Goal: Obtain resource: Obtain resource

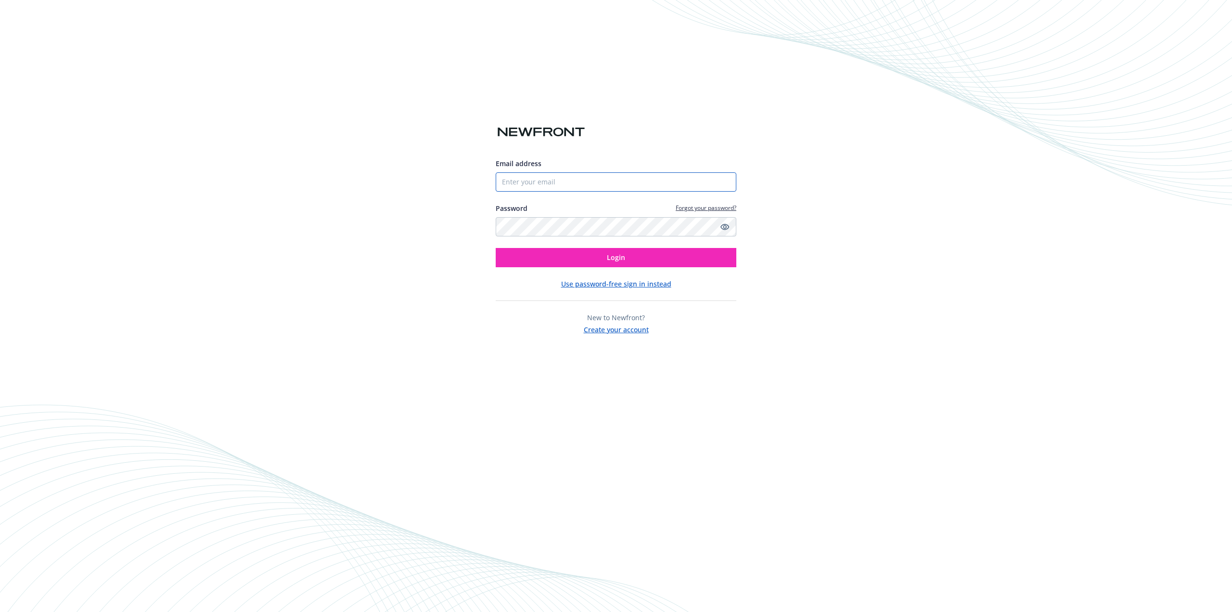
click at [596, 181] on input "Email address" at bounding box center [616, 181] width 241 height 19
click at [0, 611] on com-1password-button at bounding box center [0, 612] width 0 height 0
type input "[EMAIL_ADDRESS][DOMAIN_NAME]"
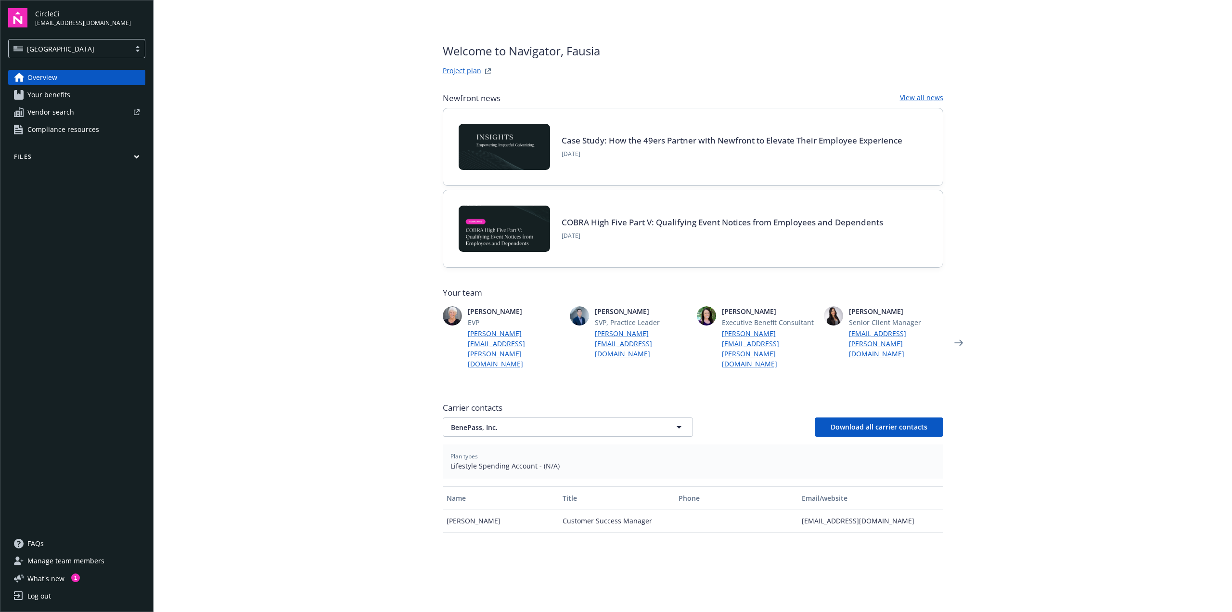
click at [53, 96] on span "Your benefits" at bounding box center [48, 94] width 43 height 15
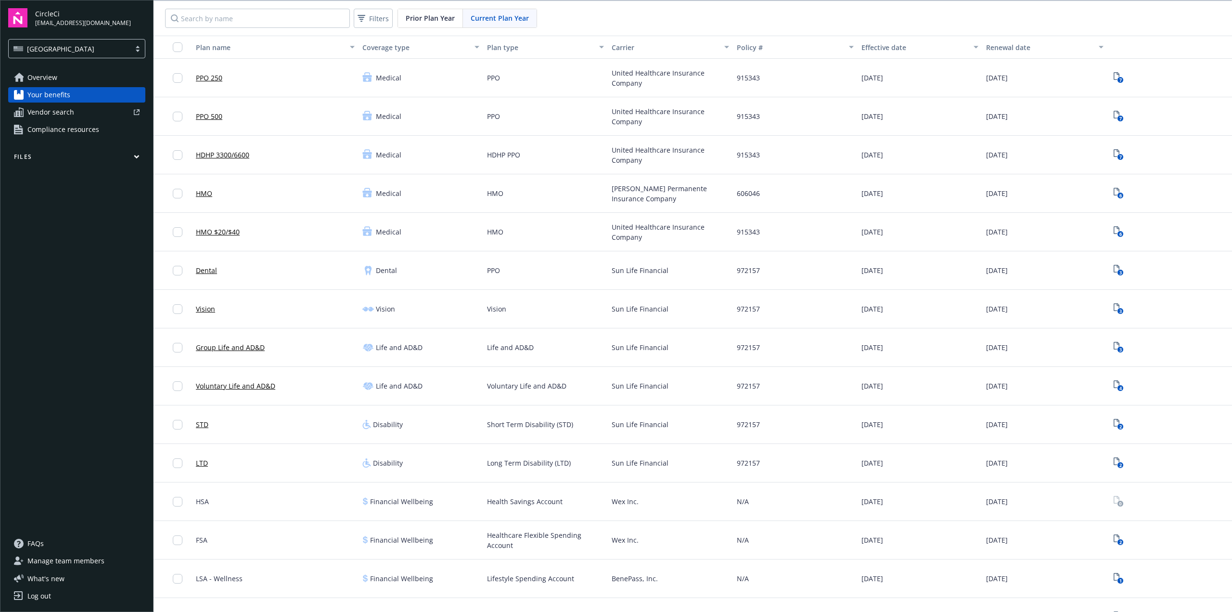
click at [55, 77] on span "Overview" at bounding box center [42, 77] width 30 height 15
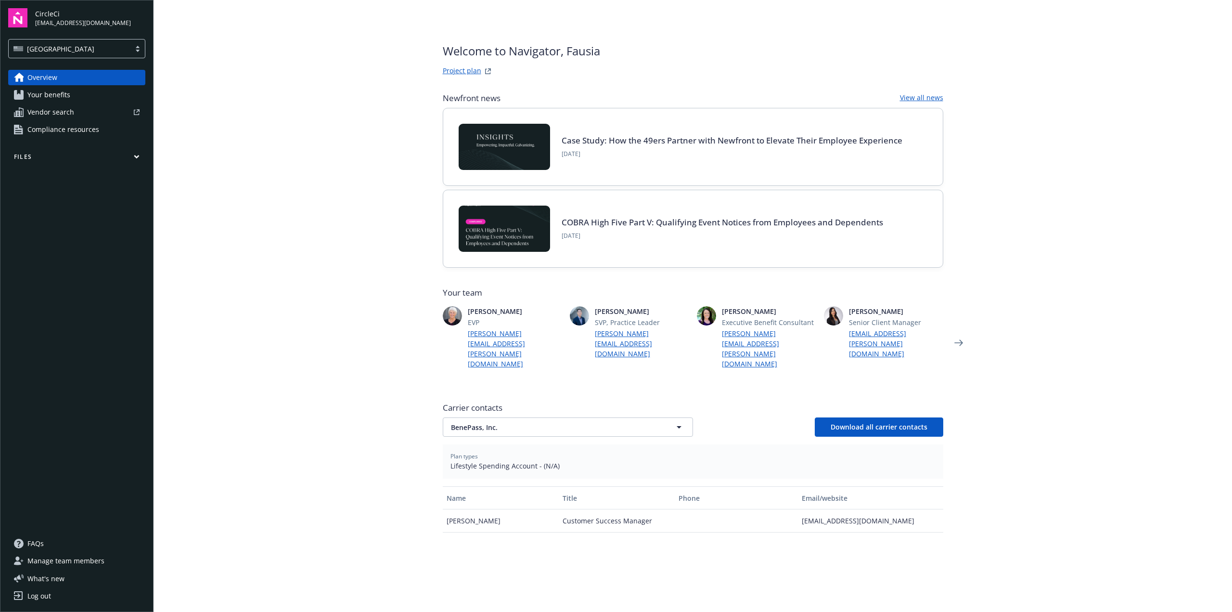
click at [53, 98] on span "Your benefits" at bounding box center [48, 94] width 43 height 15
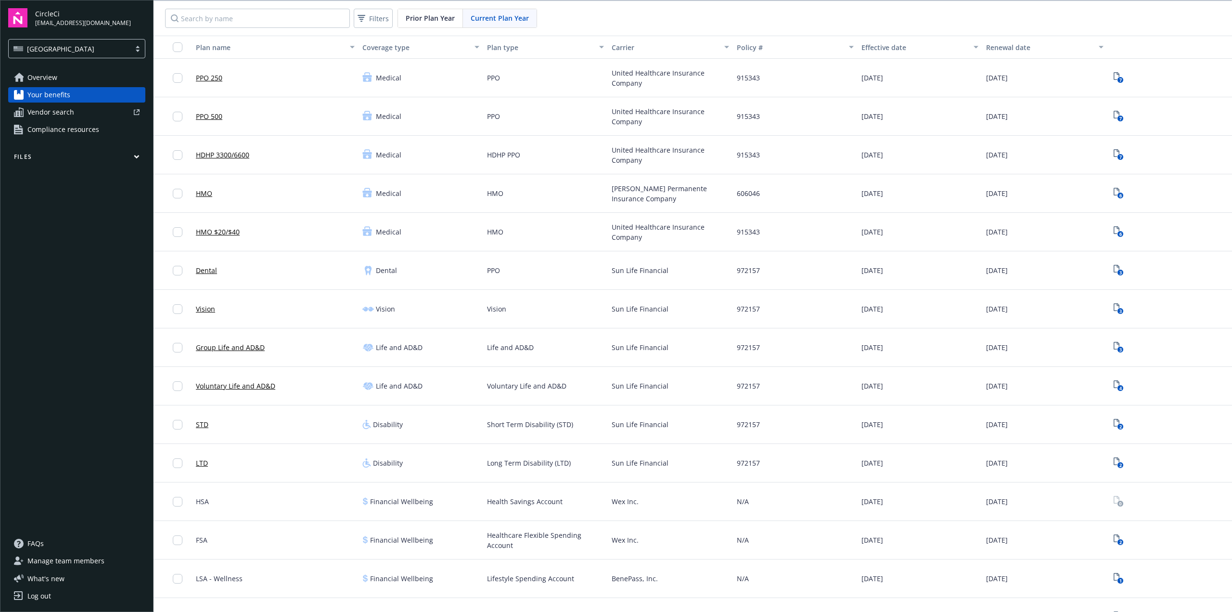
click at [49, 162] on button "Files" at bounding box center [76, 159] width 137 height 12
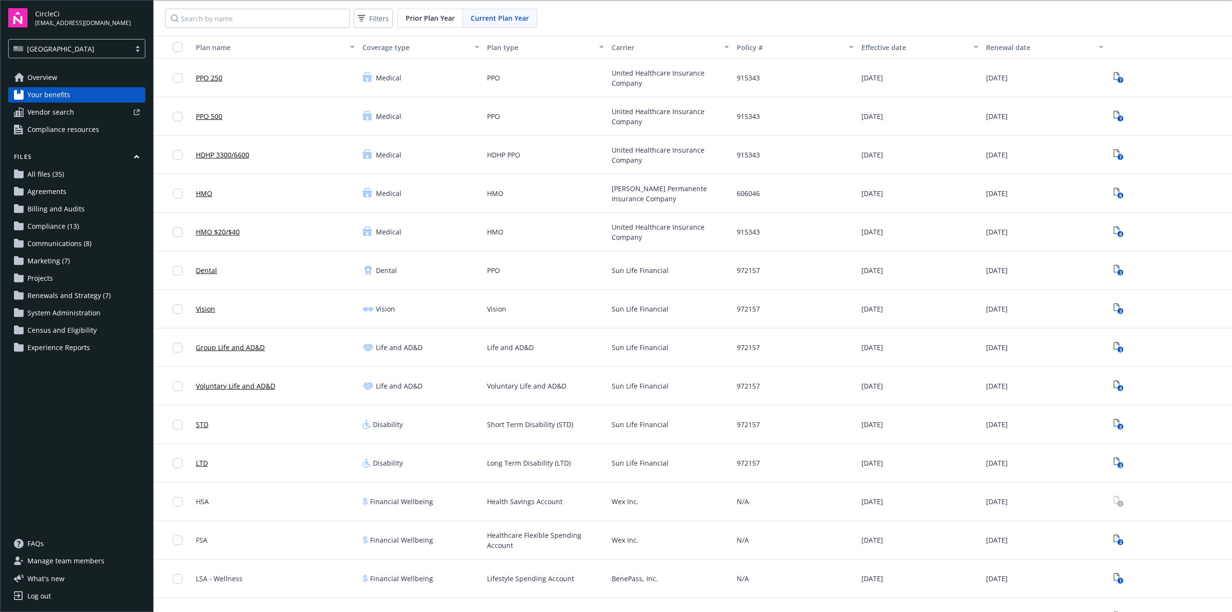
click at [43, 181] on span "All files (35)" at bounding box center [45, 174] width 37 height 15
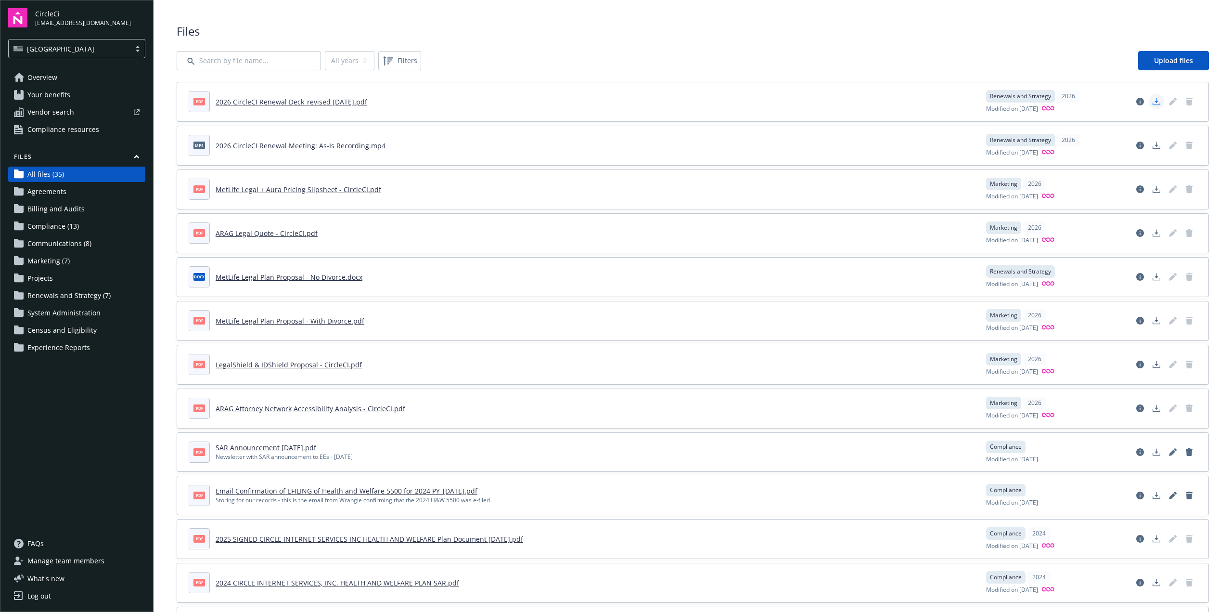
click at [1153, 103] on icon "Download document" at bounding box center [1157, 104] width 8 height 2
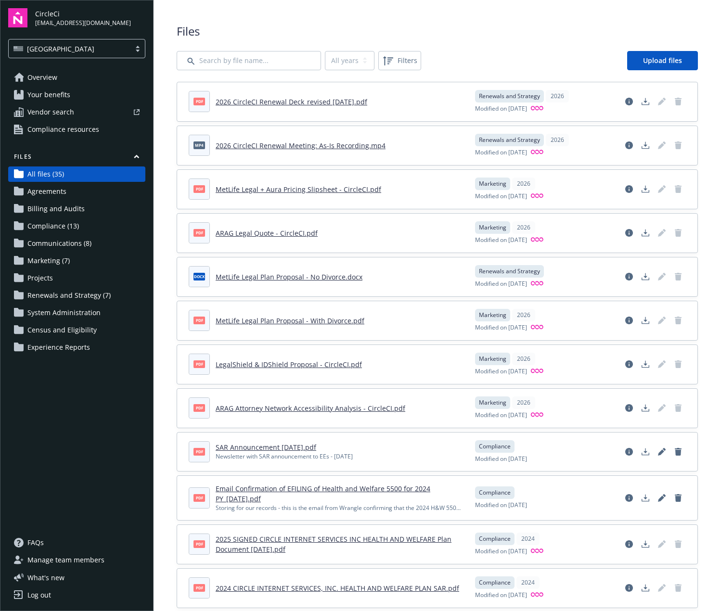
click at [248, 232] on link "ARAG Legal Quote - CircleCI.pdf" at bounding box center [267, 233] width 102 height 9
